Goal: Information Seeking & Learning: Check status

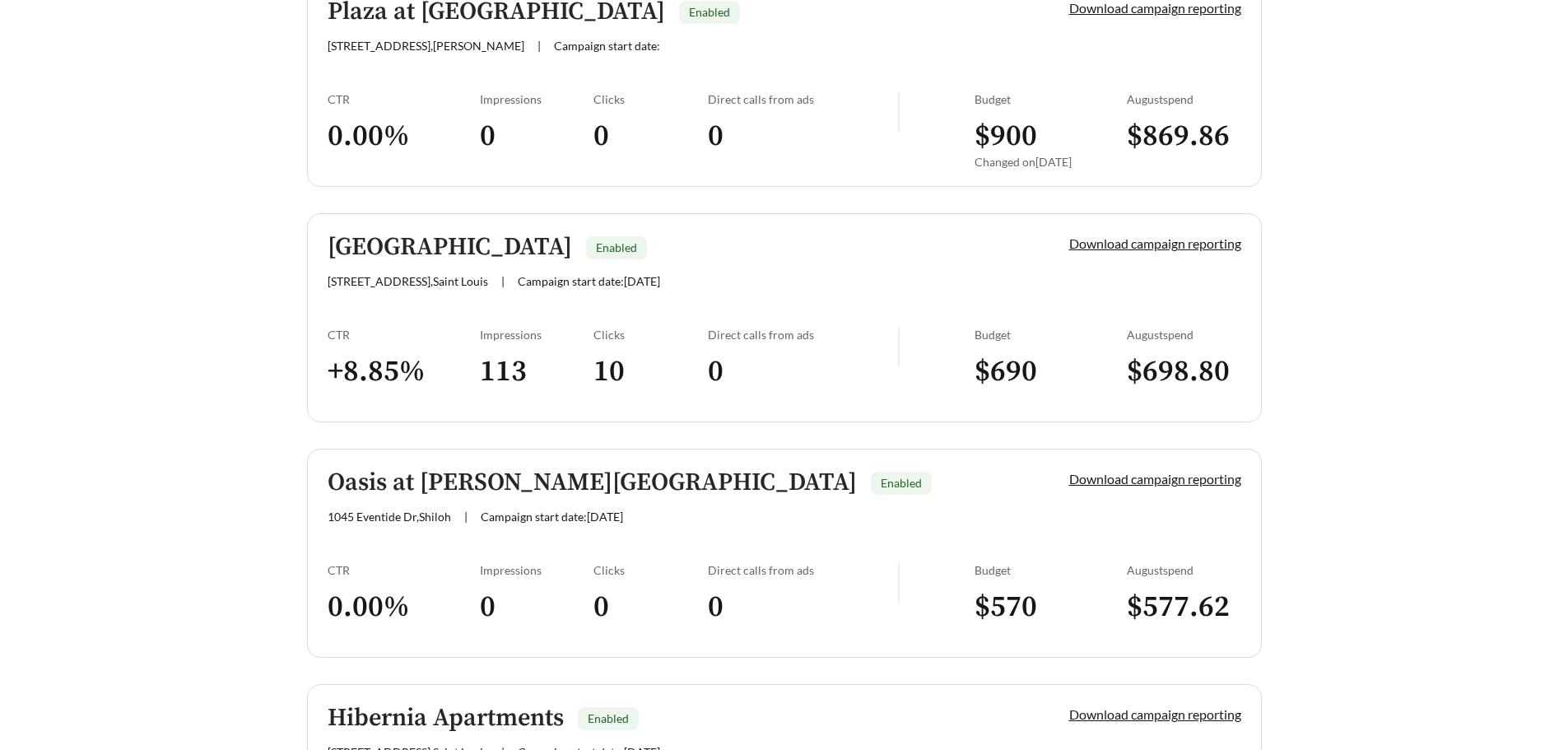
scroll to position [494, 0]
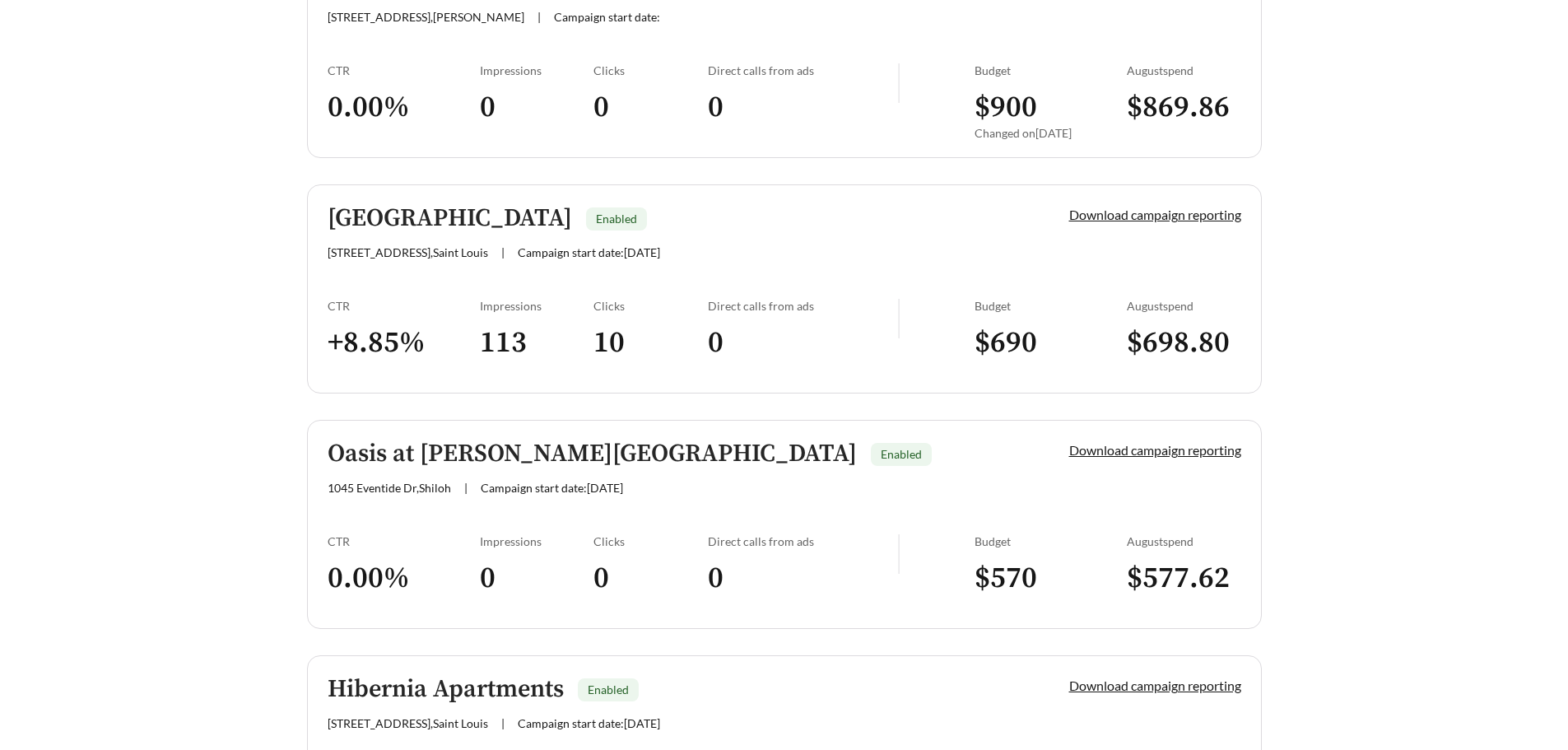
click at [438, 219] on h5 "[GEOGRAPHIC_DATA]" at bounding box center [450, 218] width 245 height 27
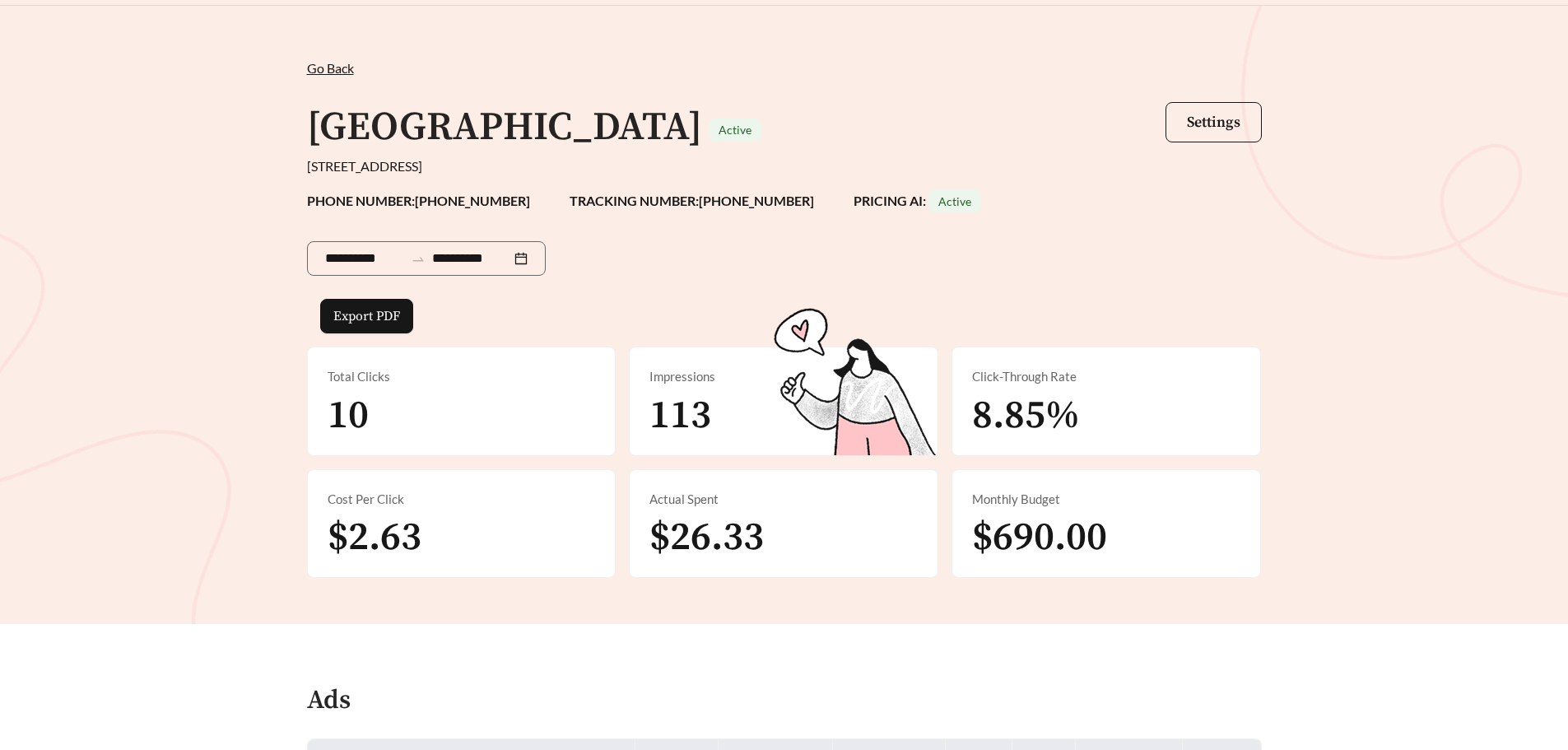
scroll to position [165, 0]
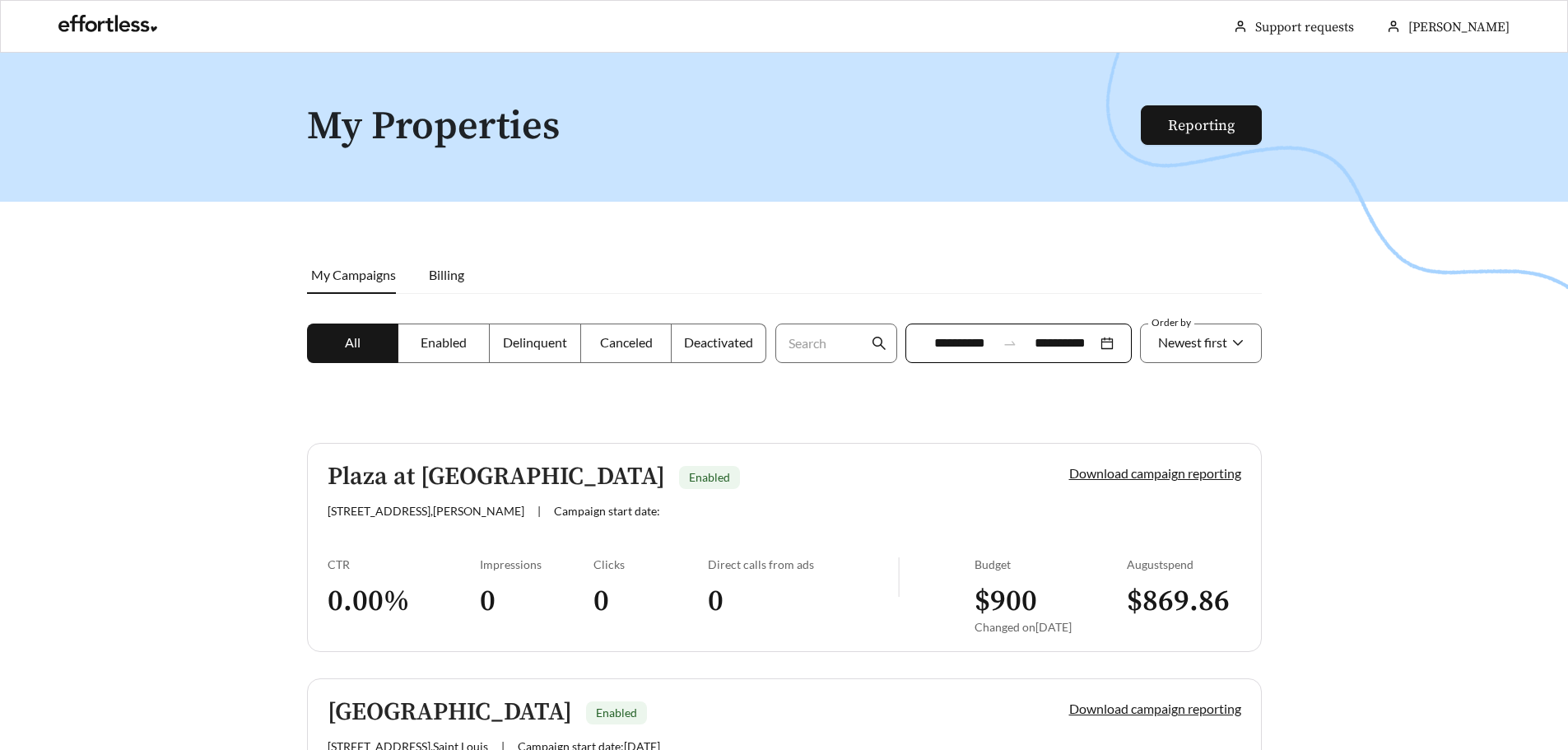
click at [1117, 344] on div "**********" at bounding box center [1019, 343] width 227 height 40
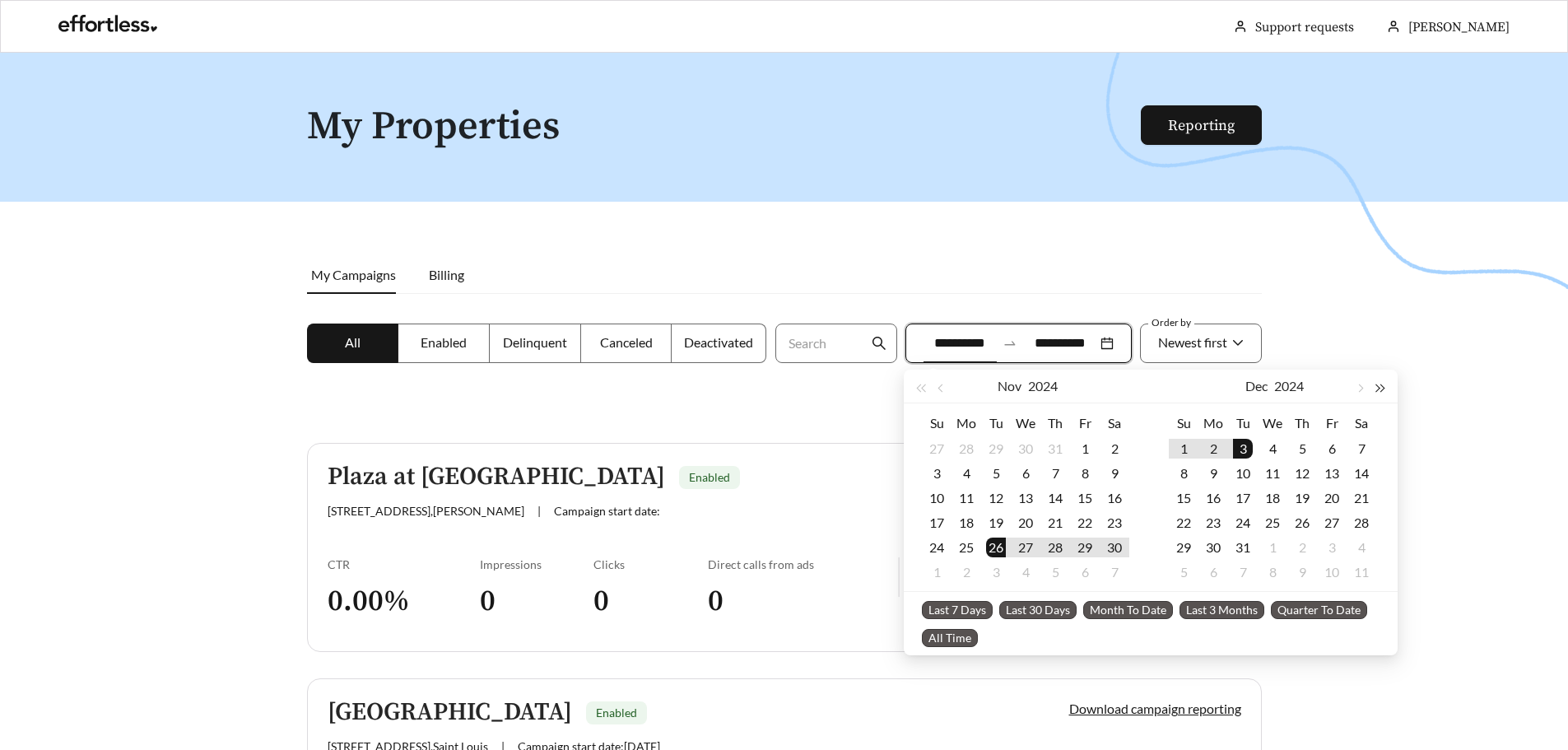
click at [1377, 391] on span "button" at bounding box center [1381, 389] width 8 height 8
click at [918, 384] on button "button" at bounding box center [921, 386] width 22 height 33
click at [923, 387] on span "button" at bounding box center [921, 389] width 8 height 8
click at [1383, 388] on span "button" at bounding box center [1381, 389] width 8 height 8
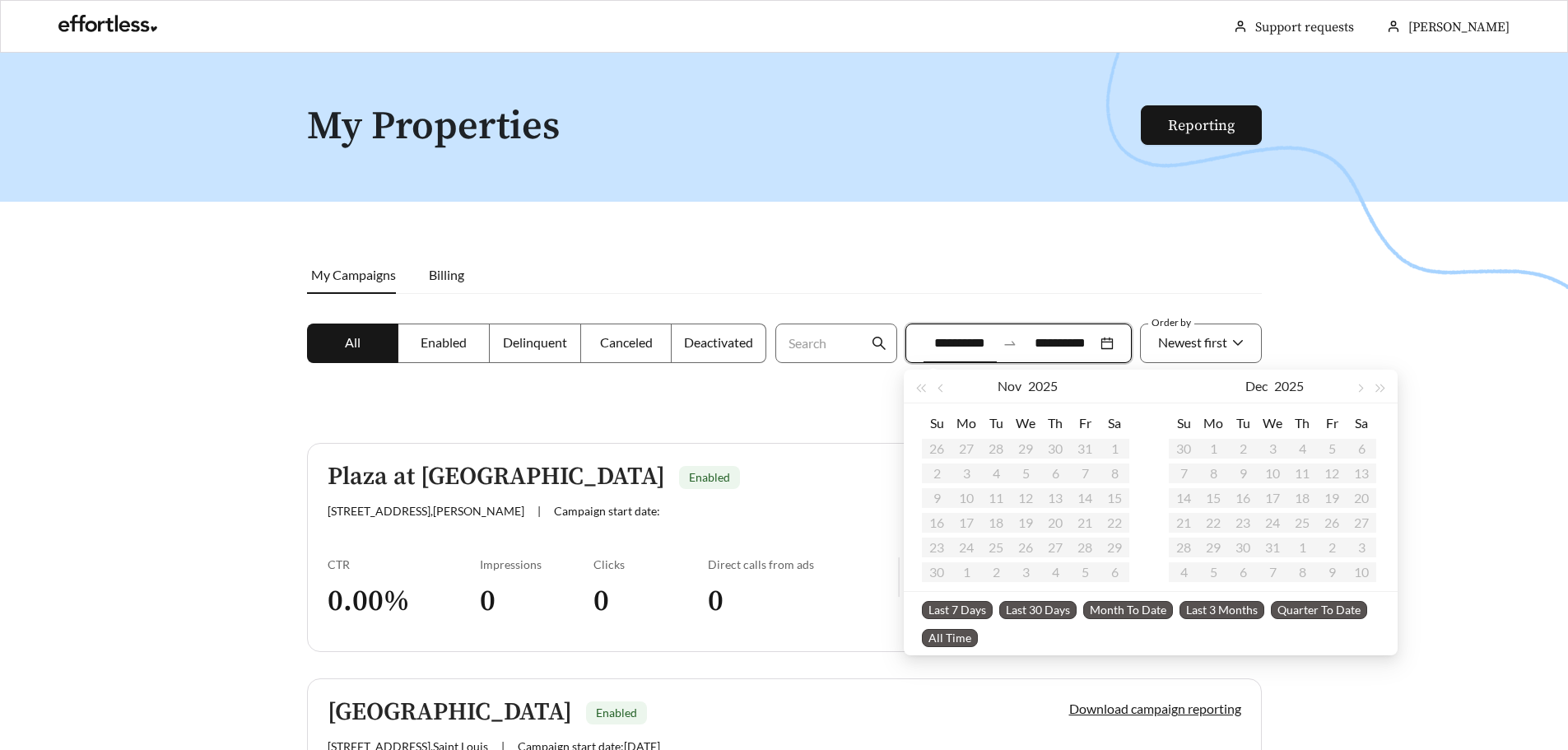
click at [1048, 605] on span "Last 30 Days" at bounding box center [1038, 610] width 77 height 18
type input "**********"
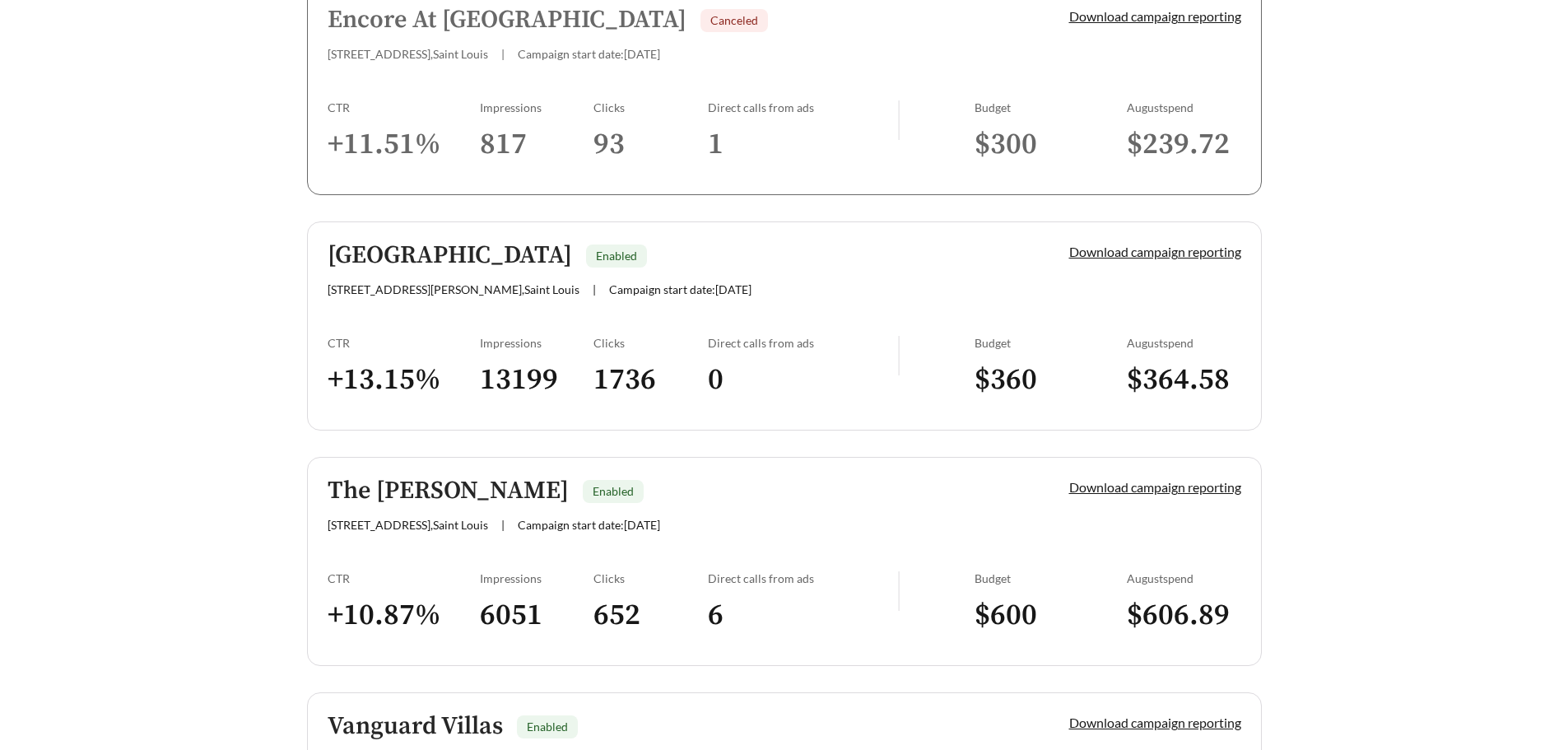
scroll to position [2224, 0]
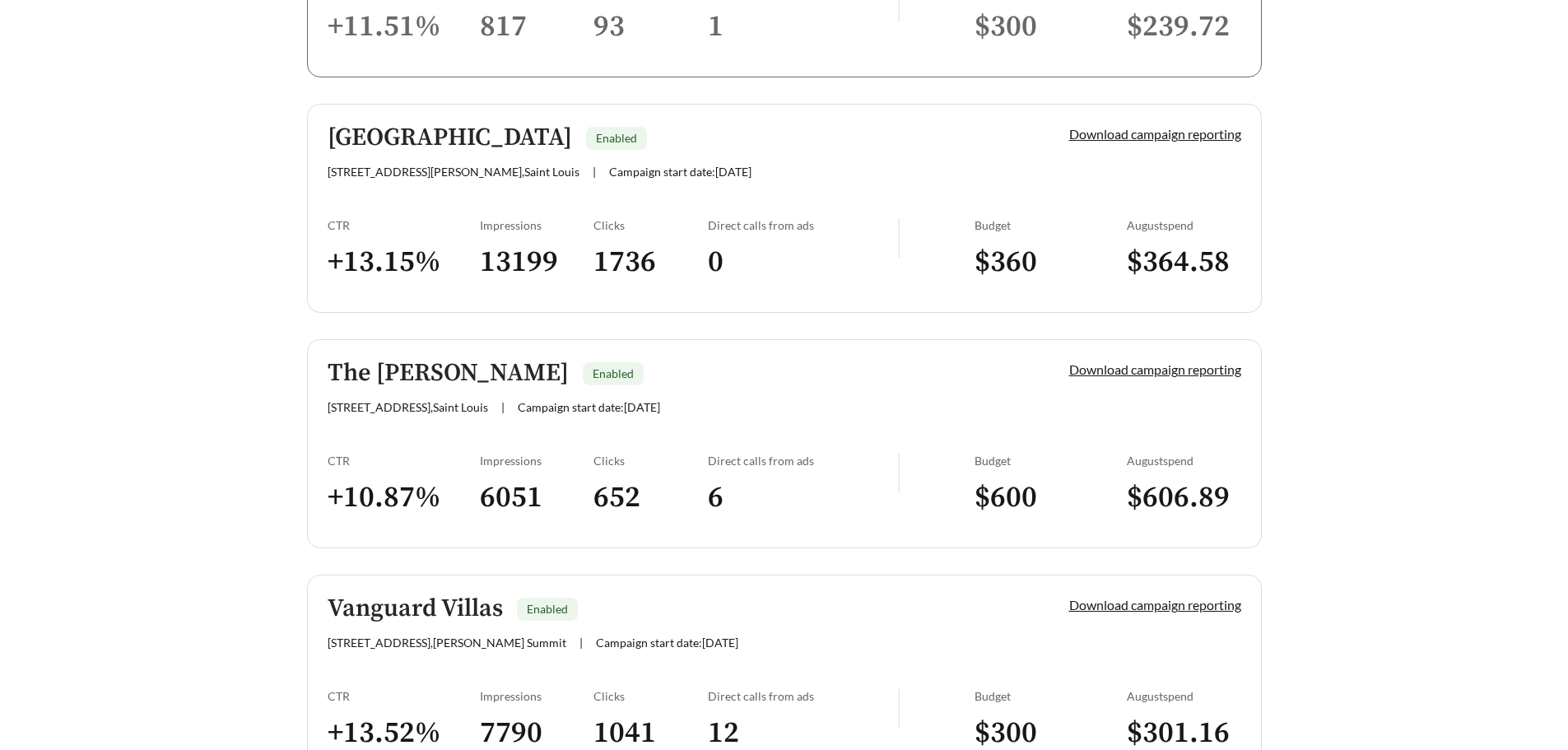
click at [841, 388] on div "The [PERSON_NAME] Enabled [STREET_ADDRESS] | Campaign start date: [DATE]" at bounding box center [670, 388] width 686 height 55
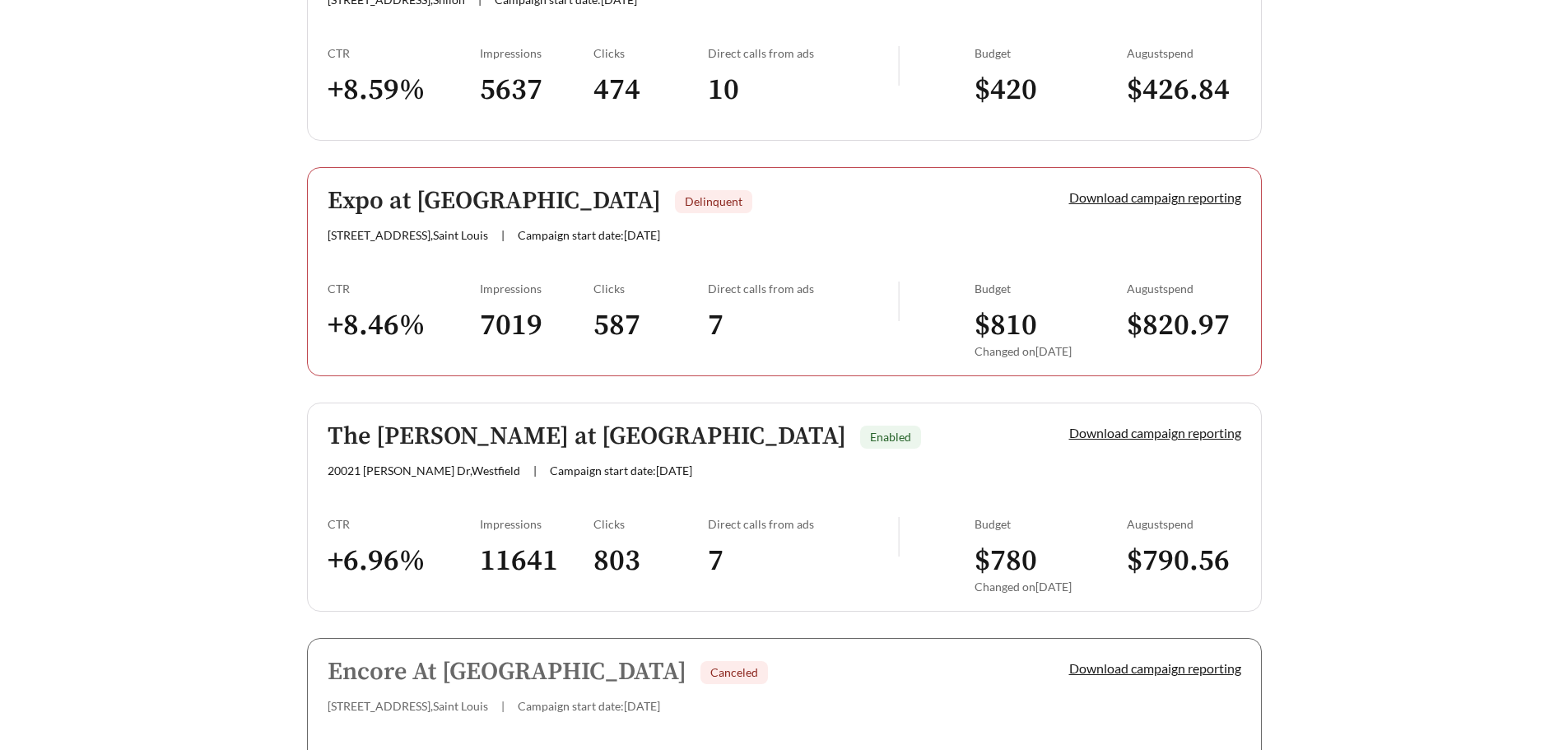
scroll to position [1483, 0]
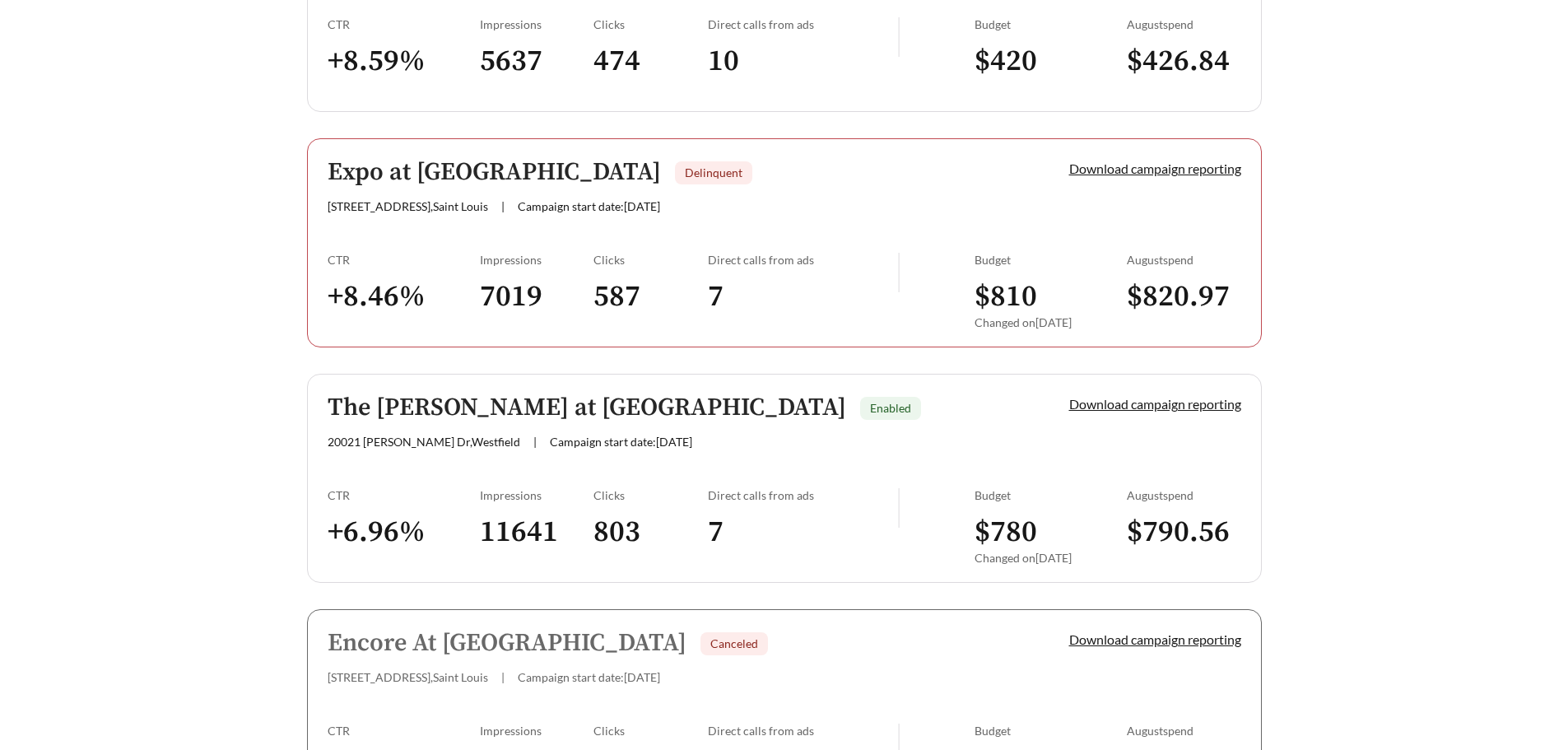
click at [956, 446] on div "[STREET_ADDRESS][PERSON_NAME] | Campaign start date: [DATE]" at bounding box center [670, 441] width 686 height 14
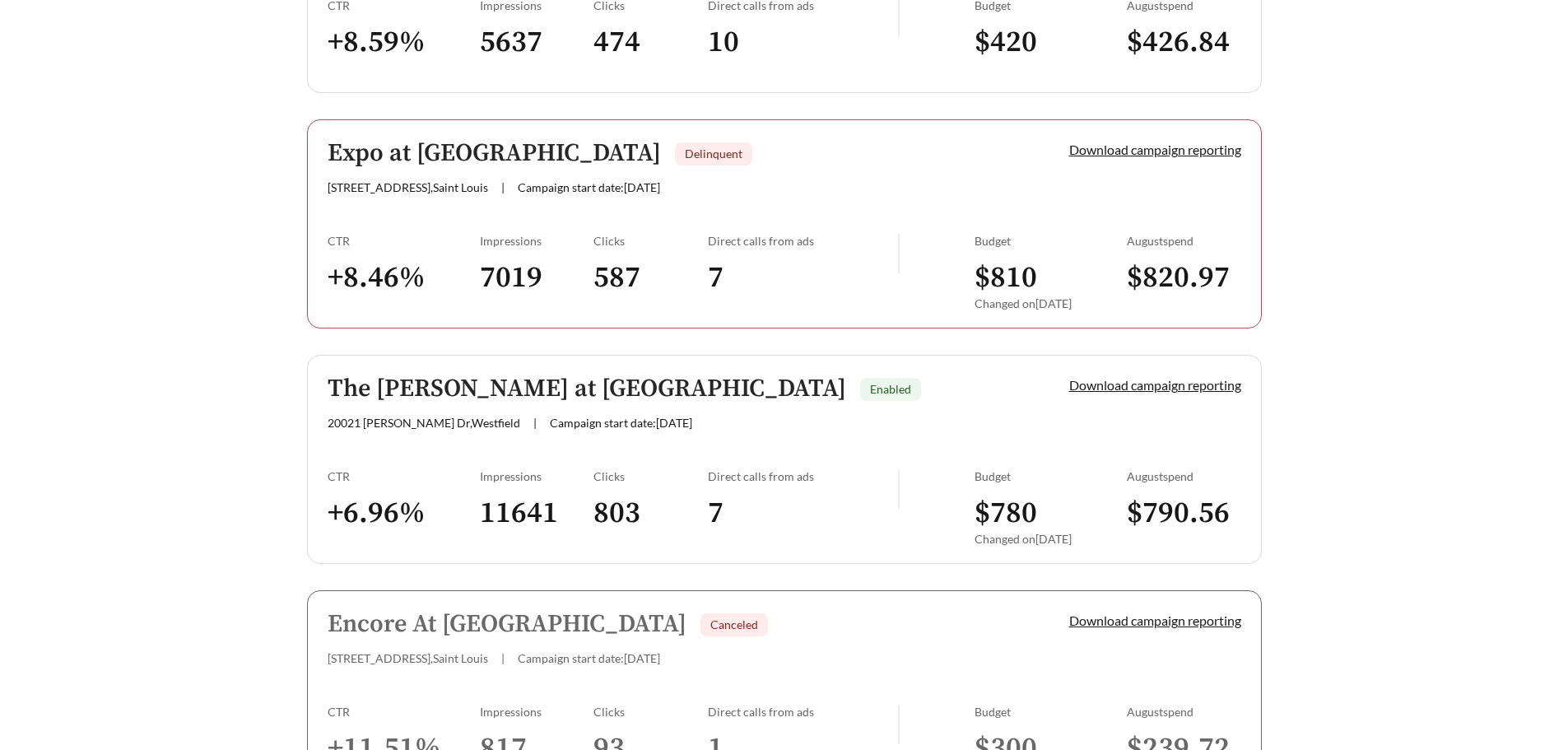
scroll to position [1565, 0]
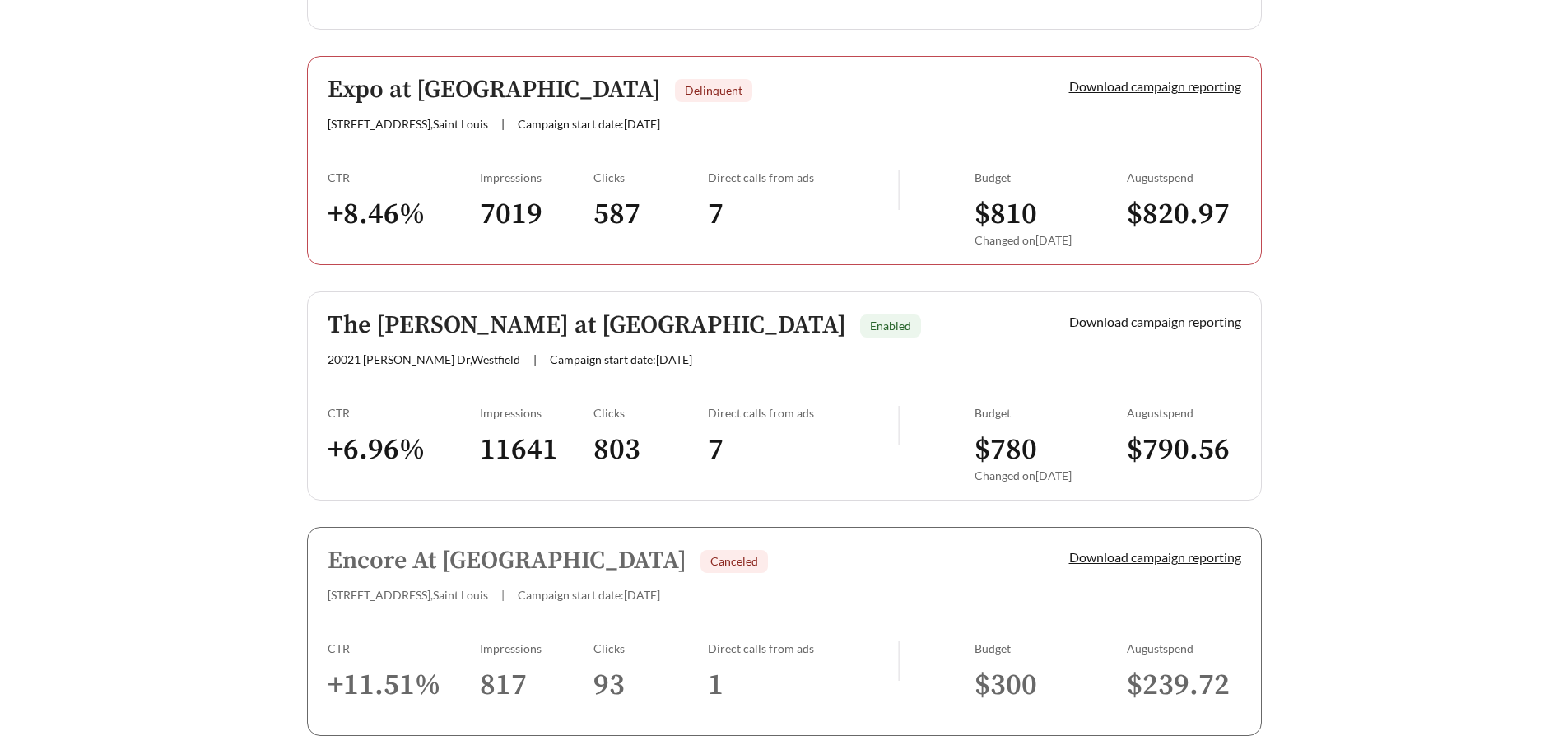
click at [764, 370] on link "The [PERSON_NAME] at [GEOGRAPHIC_DATA] Enabled [STREET_ADDRESS][PERSON_NAME][PE…" at bounding box center [784, 396] width 955 height 209
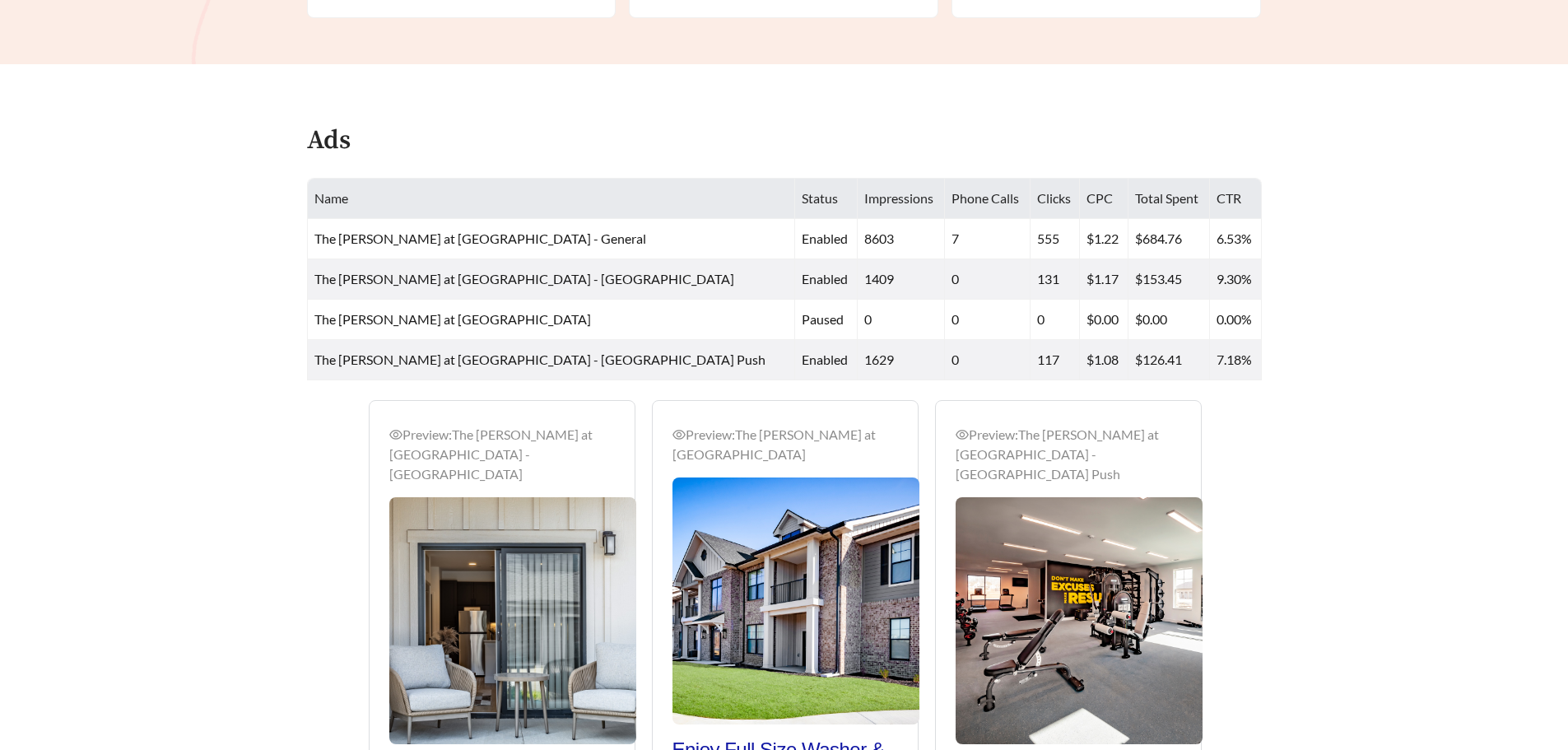
scroll to position [906, 0]
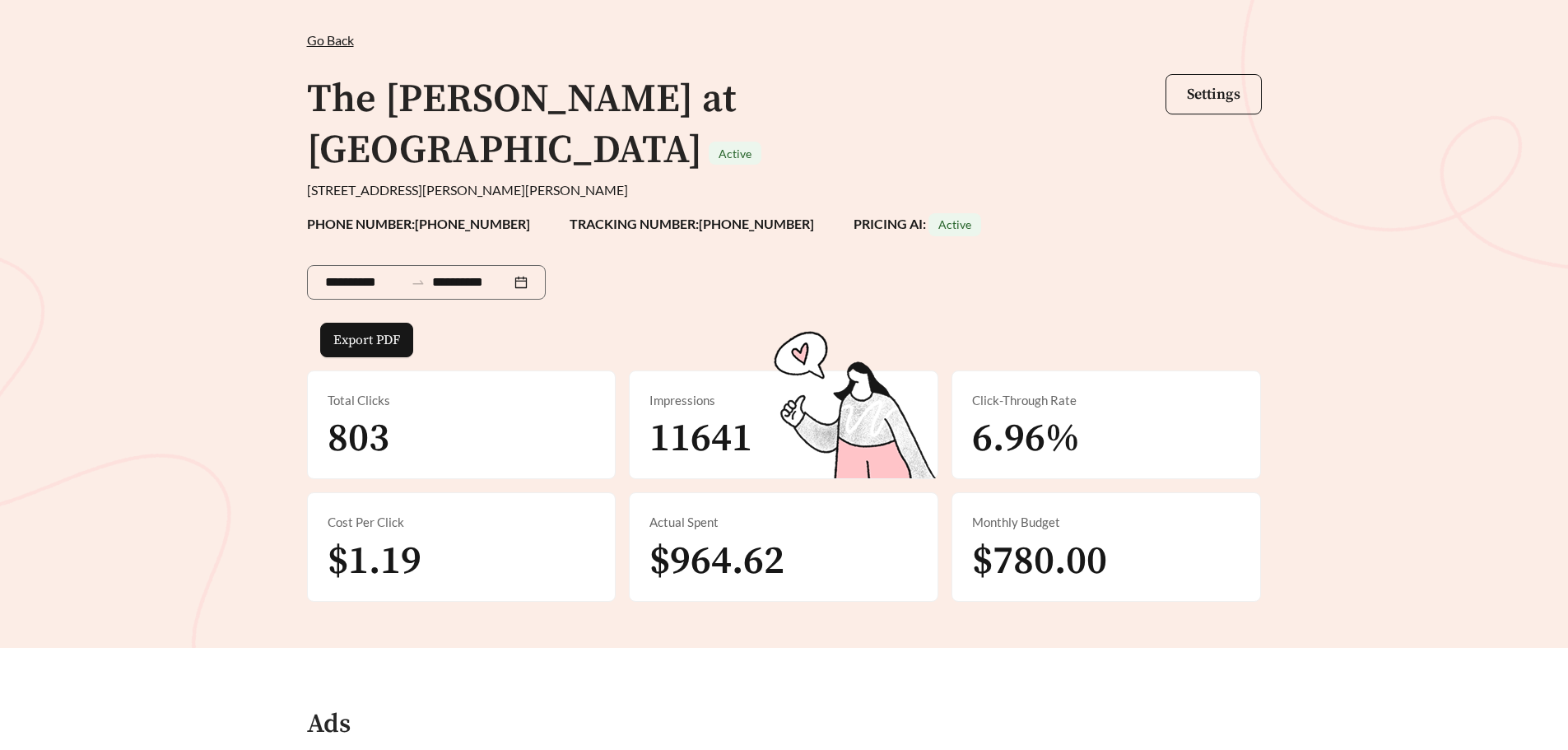
scroll to position [0, 0]
